Goal: Transaction & Acquisition: Book appointment/travel/reservation

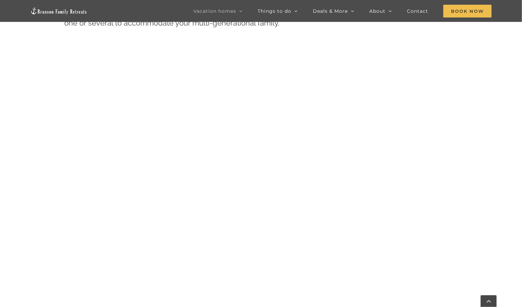
scroll to position [386, 0]
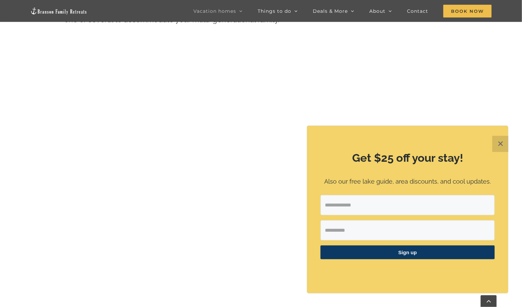
click at [499, 142] on button "✕" at bounding box center [500, 144] width 16 height 16
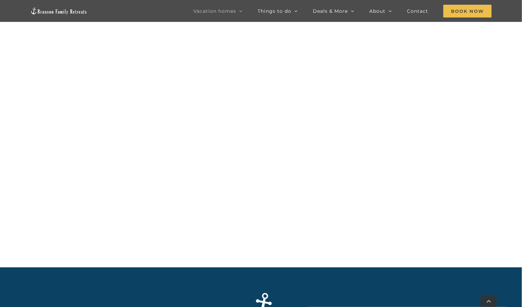
scroll to position [770, 0]
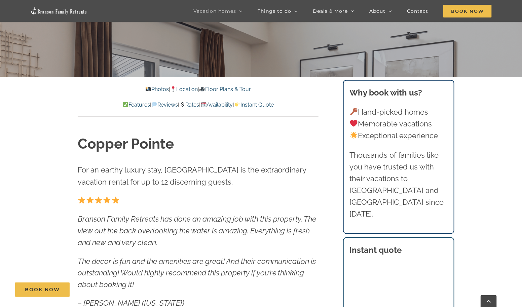
scroll to position [251, 0]
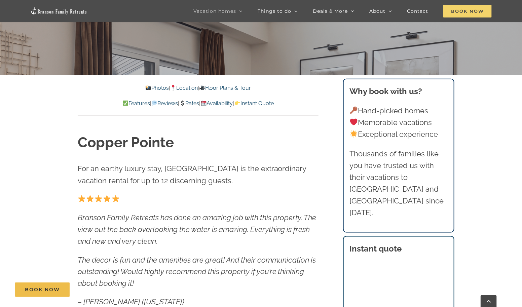
click at [462, 13] on span "Book Now" at bounding box center [467, 11] width 48 height 13
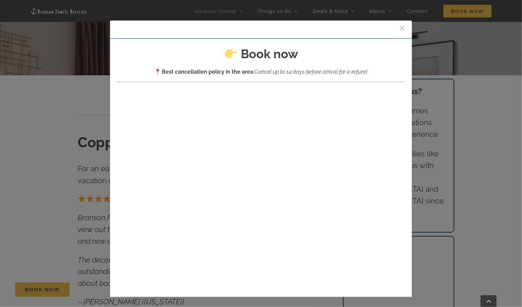
click at [451, 33] on div "× Book now Best cancellation policy in the area : Cancel up to 14 days before a…" at bounding box center [261, 153] width 522 height 307
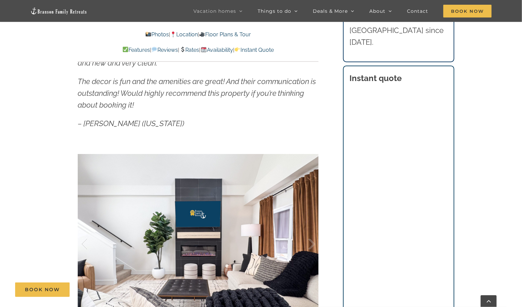
scroll to position [430, 0]
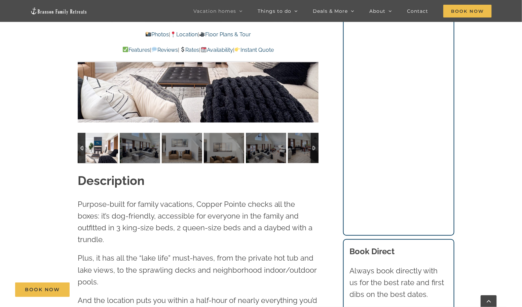
scroll to position [0, 0]
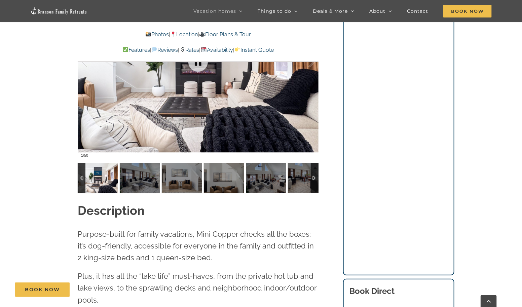
scroll to position [609, 0]
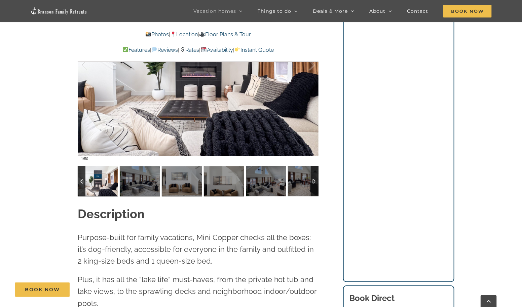
click at [315, 178] on div at bounding box center [315, 181] width 8 height 30
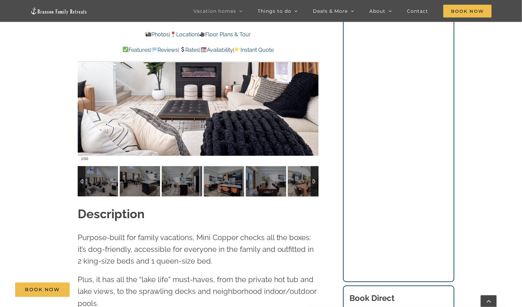
click at [315, 178] on div at bounding box center [315, 181] width 8 height 30
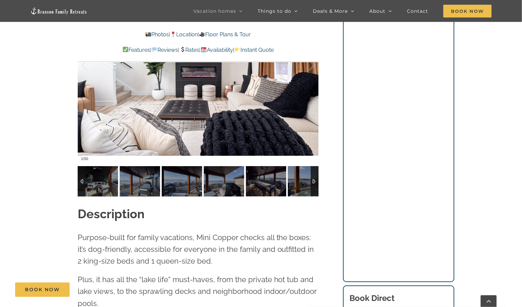
click at [315, 178] on div at bounding box center [315, 181] width 8 height 30
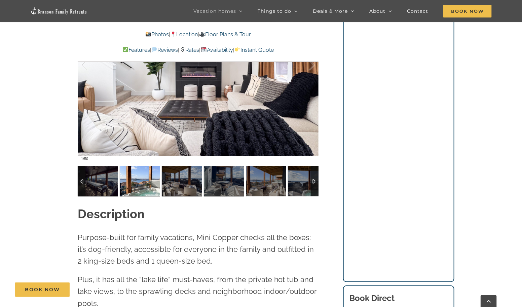
click at [148, 178] on img at bounding box center [140, 181] width 40 height 30
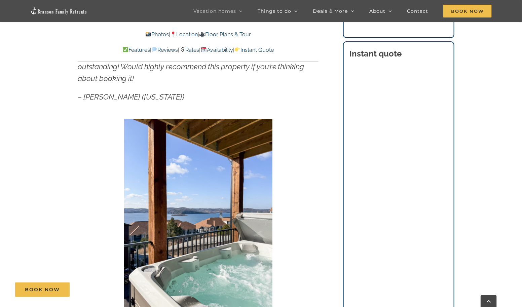
scroll to position [455, 0]
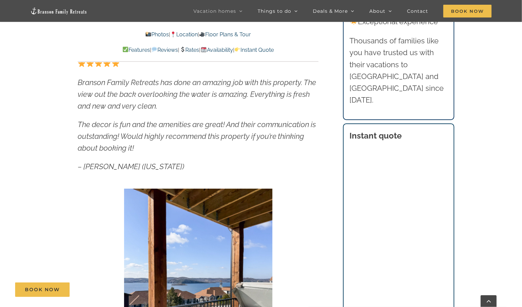
scroll to position [389, 0]
